Goal: Information Seeking & Learning: Learn about a topic

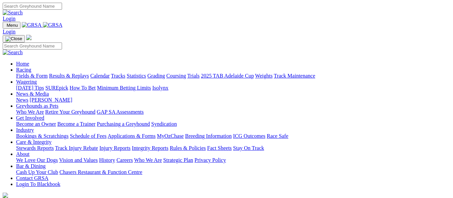
scroll to position [258, 0]
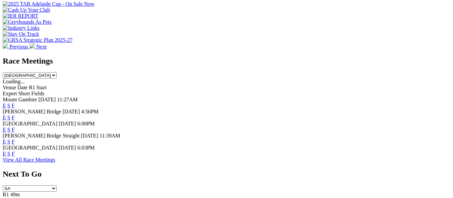
click at [15, 139] on link "F" at bounding box center [13, 142] width 3 height 6
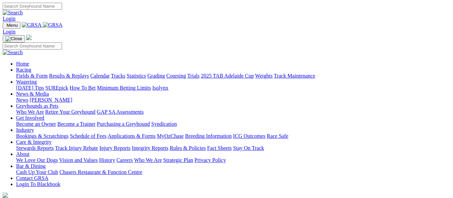
scroll to position [258, 0]
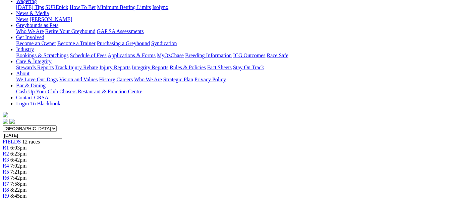
scroll to position [80, 0]
